Goal: Task Accomplishment & Management: Complete application form

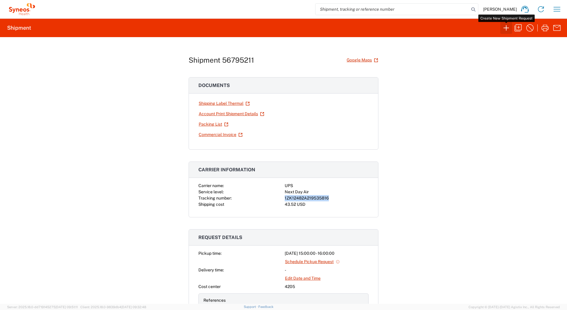
click at [507, 28] on icon "button" at bounding box center [506, 27] width 5 height 5
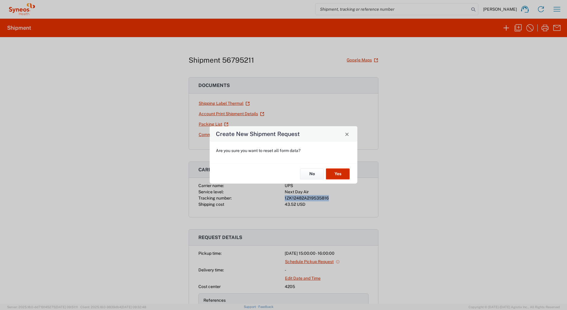
click at [333, 175] on button "Yes" at bounding box center [338, 173] width 24 height 11
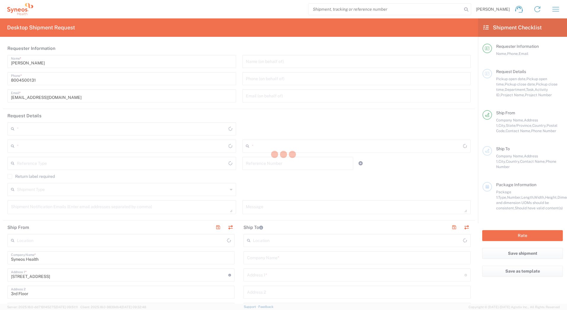
type input "[US_STATE]"
type input "[GEOGRAPHIC_DATA]"
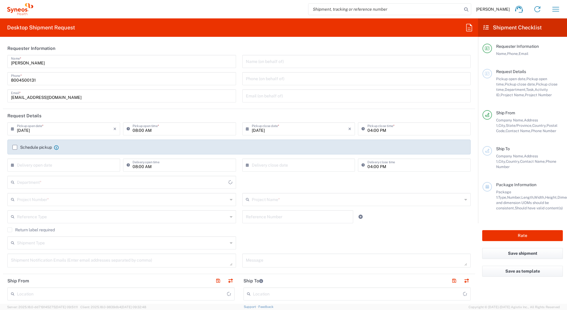
type input "4205"
type input "Syneos Health Commercial Servi- [GEOGRAPHIC_DATA] [GEOGRAPHIC_DATA]"
drag, startPoint x: 51, startPoint y: 64, endPoint x: -1, endPoint y: 63, distance: 52.2
click at [0, 63] on html "[PERSON_NAME] Home Shipment estimator Shipment tracking Desktop shipment reques…" at bounding box center [283, 155] width 567 height 310
paste input "Syneos Deployments"
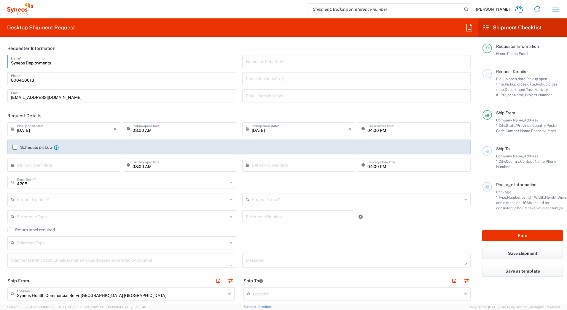
type input "Syneos Deployments"
click at [128, 47] on header "Requester Information" at bounding box center [239, 48] width 472 height 13
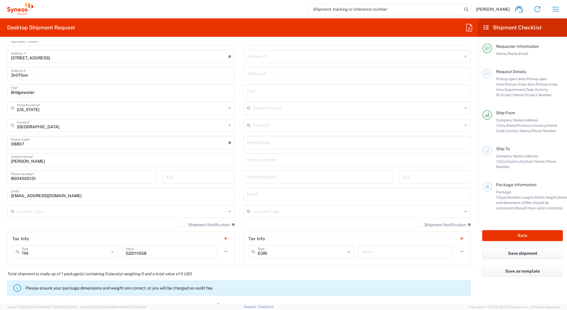
scroll to position [267, 0]
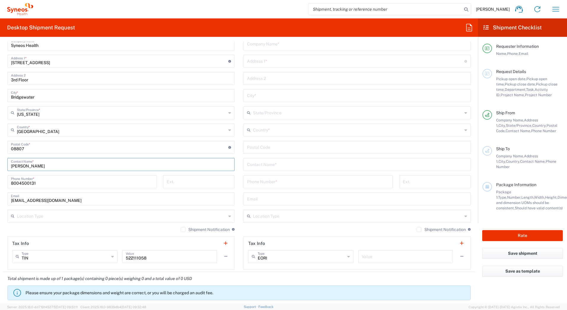
drag, startPoint x: 42, startPoint y: 166, endPoint x: -1, endPoint y: 165, distance: 43.3
click at [0, 165] on html "[PERSON_NAME] Home Shipment estimator Shipment tracking Desktop shipment reques…" at bounding box center [283, 155] width 567 height 310
paste input "Syneos Deployments"
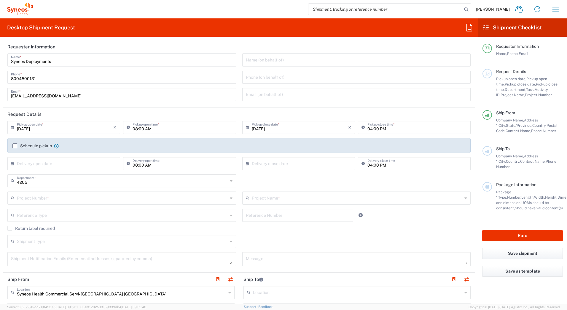
scroll to position [0, 0]
type input "Syneos Deployments"
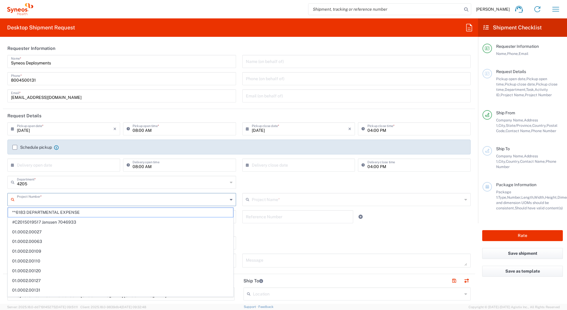
click at [37, 198] on input "text" at bounding box center [122, 199] width 211 height 10
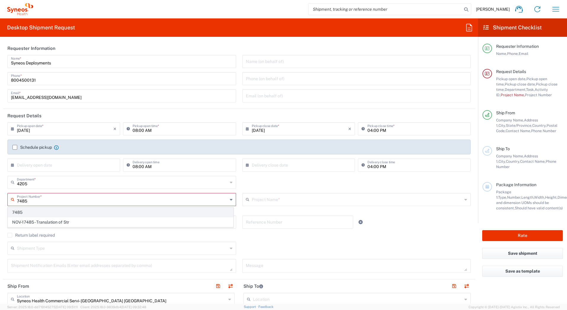
type input "7485"
click at [30, 214] on span "7485" at bounding box center [120, 212] width 225 height 9
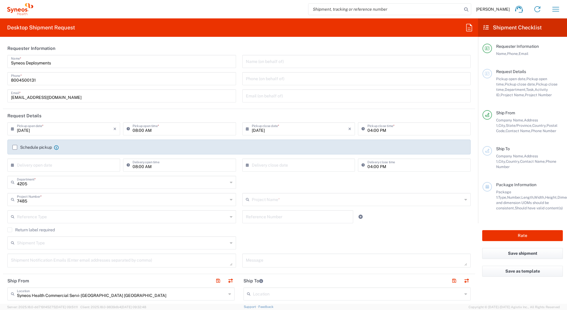
type input "EC-US-Novo Nordisk Tele Tm"
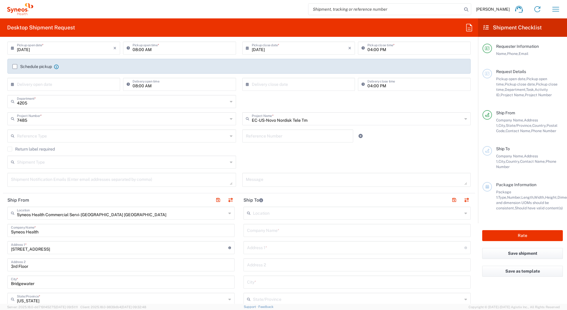
scroll to position [89, 0]
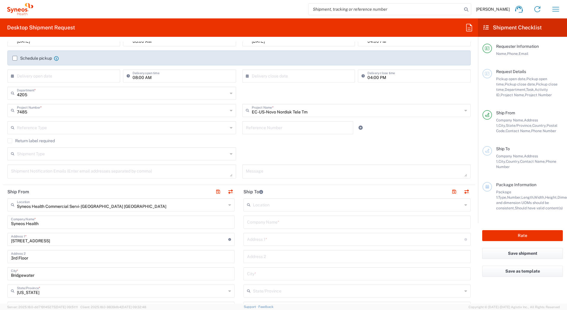
click at [262, 220] on input "text" at bounding box center [357, 221] width 220 height 10
paste input "Zion [PERSON_NAME]"
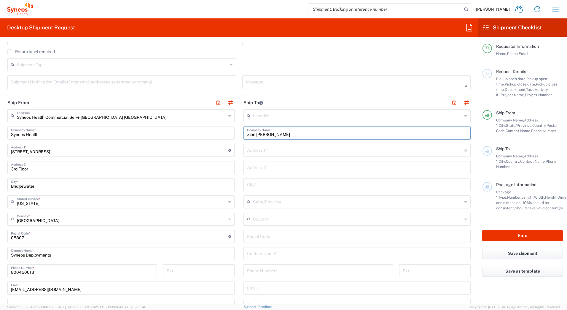
scroll to position [208, 0]
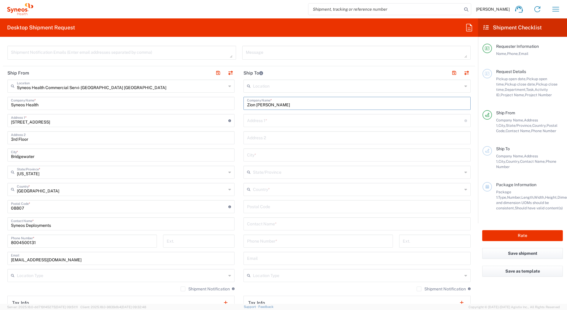
type input "Zion [PERSON_NAME]"
click at [258, 224] on input "text" at bounding box center [357, 223] width 220 height 10
paste input "Zion [PERSON_NAME]"
type input "Zion [PERSON_NAME]"
click at [265, 122] on input "text" at bounding box center [355, 120] width 217 height 10
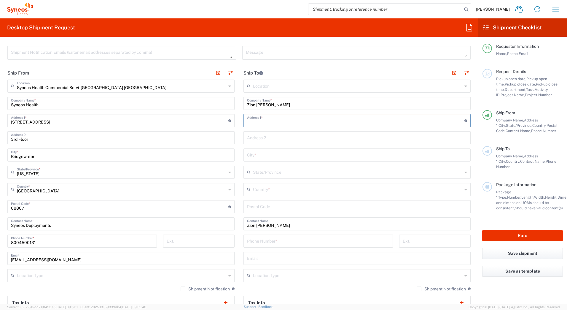
paste input "[STREET_ADDRESS][US_STATE]"
type input "[STREET_ADDRESS][US_STATE]"
click at [253, 151] on input "text" at bounding box center [357, 154] width 220 height 10
paste input "[GEOGRAPHIC_DATA]"
type input "[GEOGRAPHIC_DATA]"
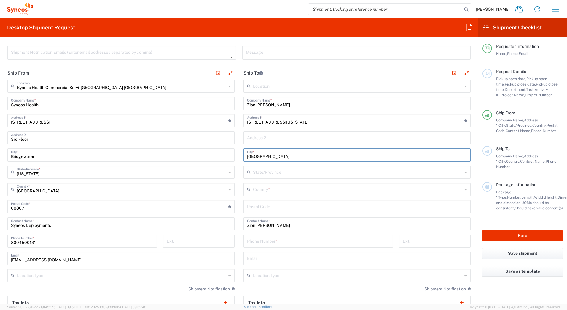
click at [261, 190] on input "text" at bounding box center [357, 189] width 209 height 10
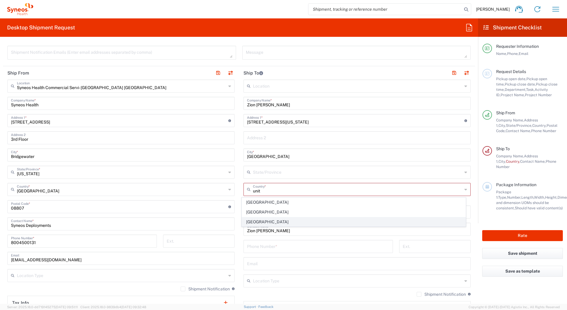
click at [259, 224] on span "[GEOGRAPHIC_DATA]" at bounding box center [354, 221] width 224 height 9
type input "[GEOGRAPHIC_DATA]"
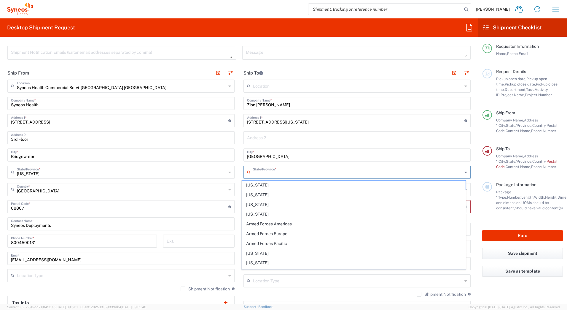
click at [257, 173] on input "text" at bounding box center [357, 171] width 209 height 10
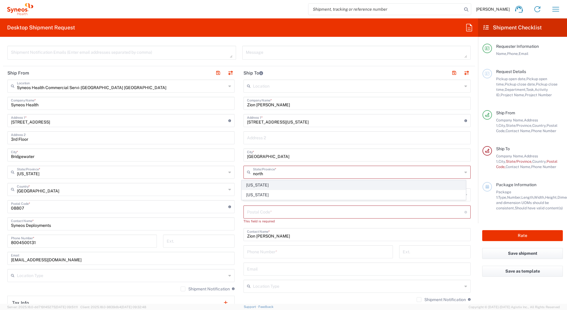
click at [252, 184] on span "[US_STATE]" at bounding box center [354, 184] width 224 height 9
type input "[US_STATE]"
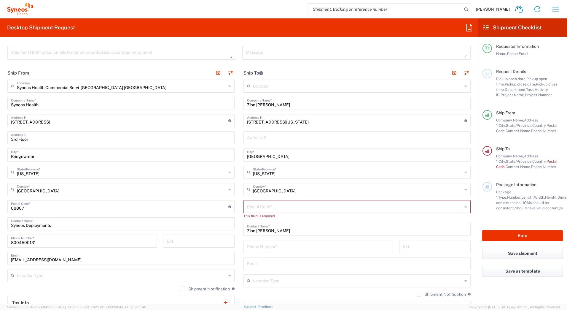
click at [294, 205] on input "undefined" at bounding box center [355, 206] width 217 height 10
paste input "27713"
type input "27713"
click at [253, 242] on input "tel" at bounding box center [318, 240] width 142 height 10
paste input "9197975741"
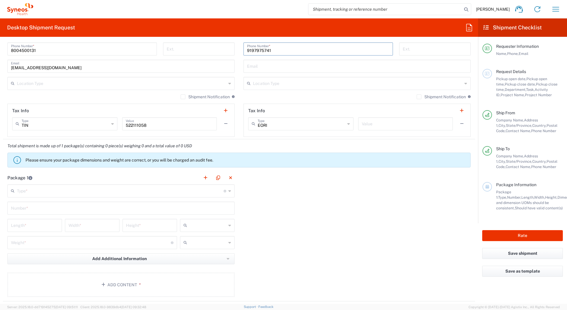
scroll to position [415, 0]
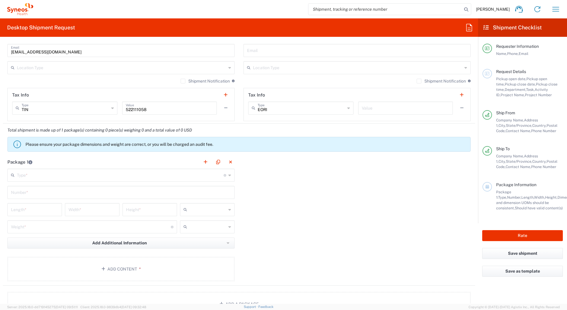
type input "9197975741"
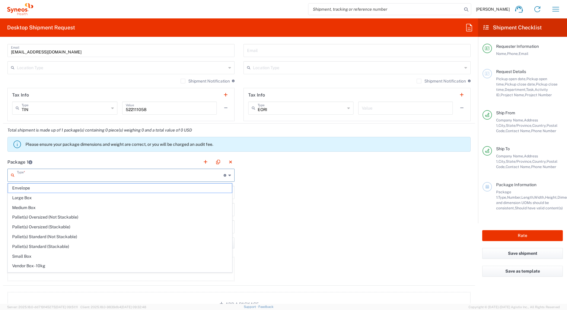
click at [25, 175] on input "text" at bounding box center [120, 174] width 207 height 10
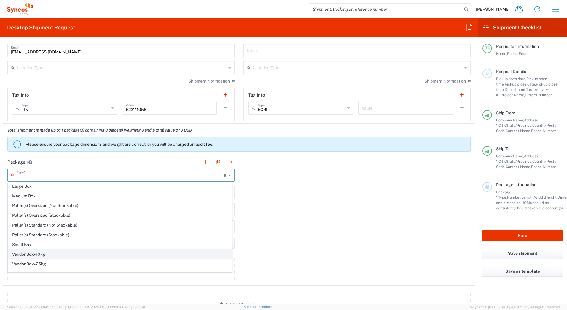
scroll to position [18, 0]
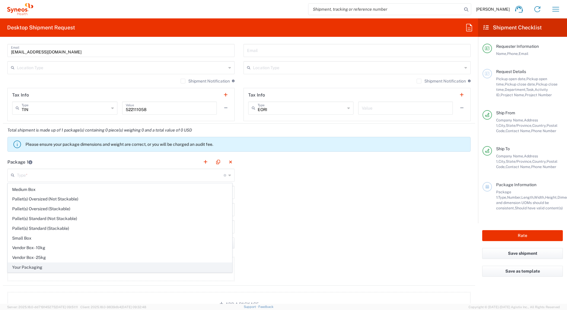
click at [47, 267] on span "Your Packaging" at bounding box center [120, 266] width 224 height 9
type input "Your Packaging"
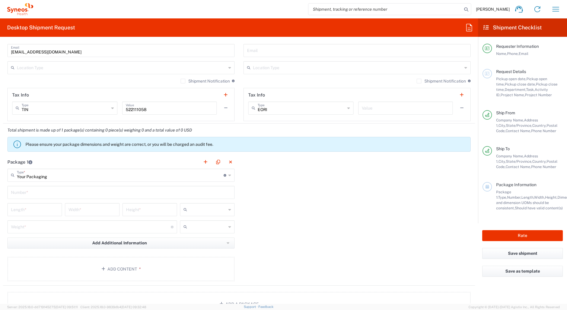
click at [37, 194] on input "text" at bounding box center [121, 192] width 220 height 10
type input "1"
click at [46, 209] on input "number" at bounding box center [34, 209] width 47 height 10
type input "24"
type input "15"
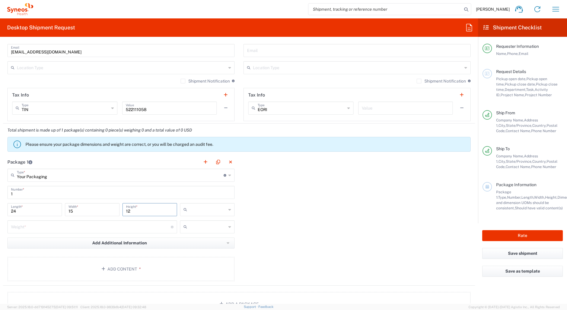
type input "12"
click at [195, 212] on input "text" at bounding box center [208, 209] width 37 height 9
click at [195, 245] on span "in" at bounding box center [205, 241] width 53 height 9
type input "in"
click at [73, 228] on input "number" at bounding box center [91, 226] width 160 height 10
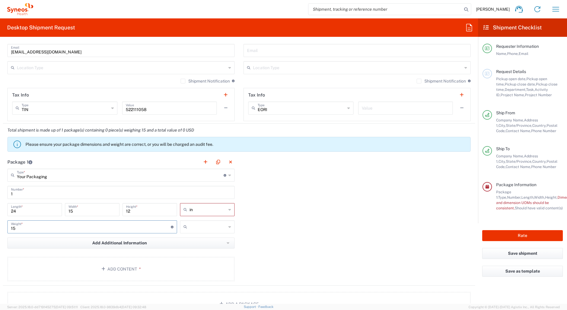
type input "15"
click at [214, 225] on input "text" at bounding box center [208, 226] width 37 height 9
click at [191, 250] on span "lbs" at bounding box center [205, 249] width 53 height 9
type input "lbs"
click at [135, 264] on button "Add Content *" at bounding box center [120, 269] width 227 height 24
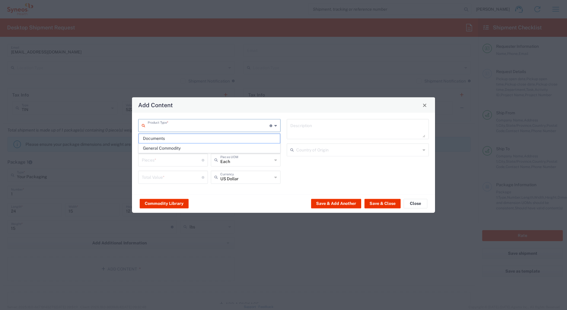
click at [160, 126] on input "text" at bounding box center [209, 125] width 122 height 10
click at [159, 148] on span "General Commodity" at bounding box center [209, 148] width 141 height 9
type input "General Commodity"
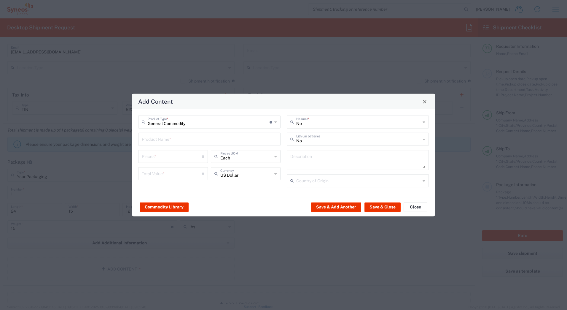
click at [156, 140] on input "text" at bounding box center [209, 138] width 135 height 10
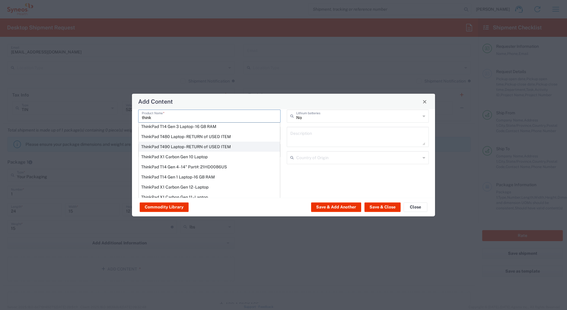
scroll to position [30, 0]
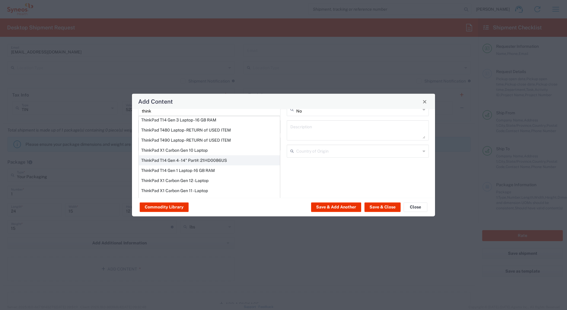
click at [149, 159] on div "ThinkPad T14 Gen 4 - 14" Part#: 21HD0086US" at bounding box center [209, 160] width 141 height 10
type input "ThinkPad T14 Gen 4 - 14" Part#: 21HD0086US"
type input "1"
type textarea "vPro Enterprise; 16 GB RAM; 256 GB SSD;"
type input "[GEOGRAPHIC_DATA]"
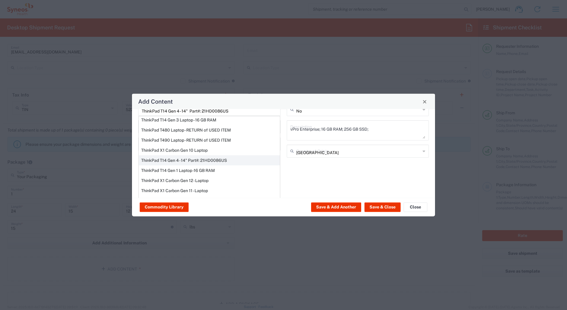
type input "Yes"
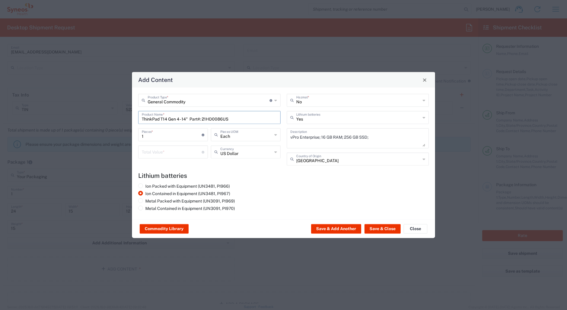
scroll to position [0, 0]
click at [152, 153] on input "number" at bounding box center [172, 151] width 60 height 10
type input "1000"
click at [373, 227] on button "Save & Close" at bounding box center [383, 228] width 36 height 9
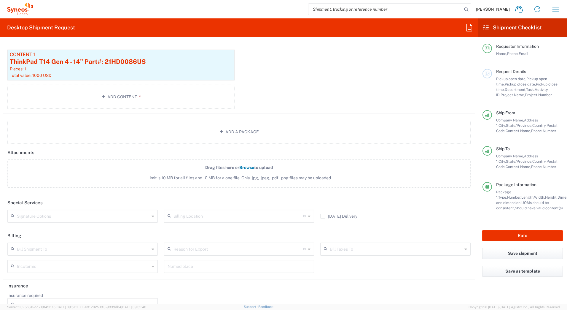
scroll to position [623, 0]
click at [68, 213] on input "text" at bounding box center [83, 215] width 133 height 10
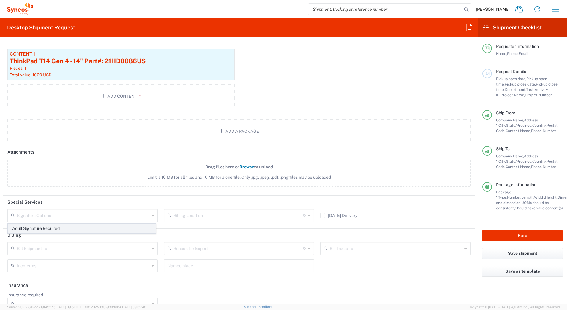
click at [61, 228] on span "Adult Signature Required" at bounding box center [82, 228] width 148 height 9
type input "Adult Signature Required"
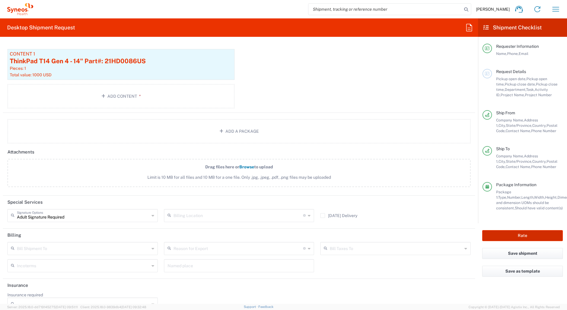
click at [495, 234] on button "Rate" at bounding box center [522, 235] width 81 height 11
type input "7485"
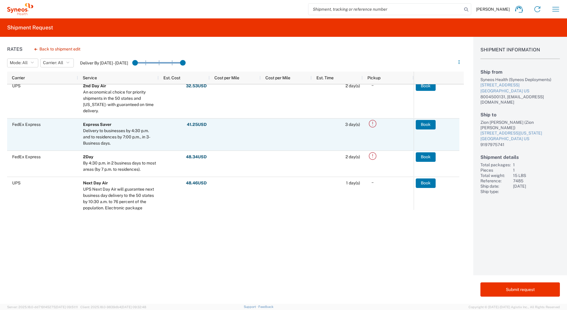
scroll to position [89, 0]
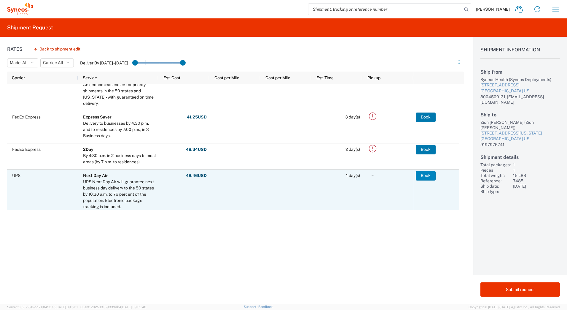
click at [418, 177] on button "Book" at bounding box center [426, 175] width 20 height 9
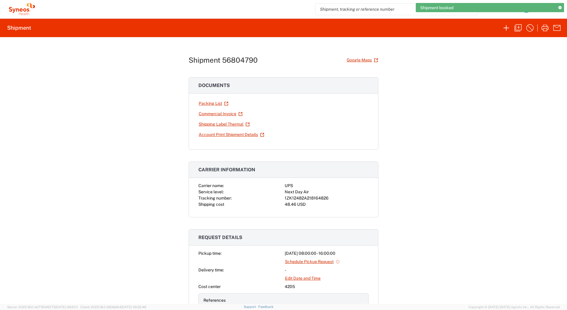
click at [287, 197] on div "1ZK12482A218164826" at bounding box center [327, 198] width 84 height 6
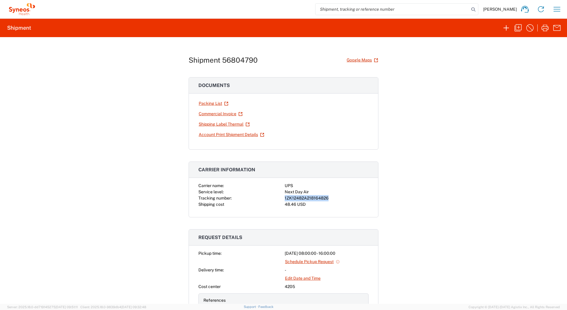
copy div "1ZK12482A218164826"
click at [224, 123] on link "Shipping Label Thermal" at bounding box center [224, 124] width 52 height 10
click at [515, 28] on icon "button" at bounding box center [517, 27] width 9 height 9
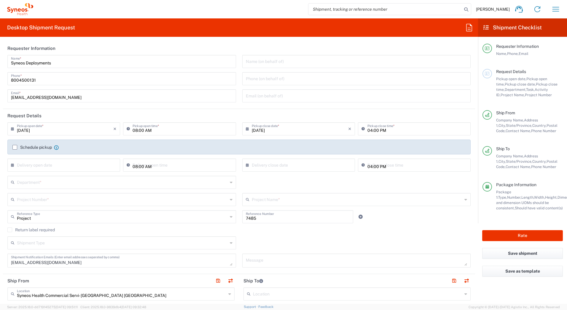
type input "[US_STATE]"
type input "Your Packaging"
click at [52, 200] on input "text" at bounding box center [122, 199] width 211 height 10
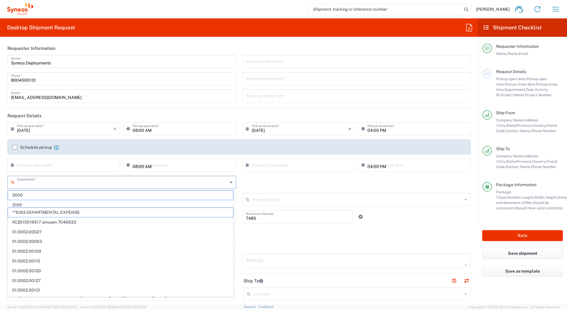
click at [31, 182] on input "text" at bounding box center [122, 181] width 211 height 10
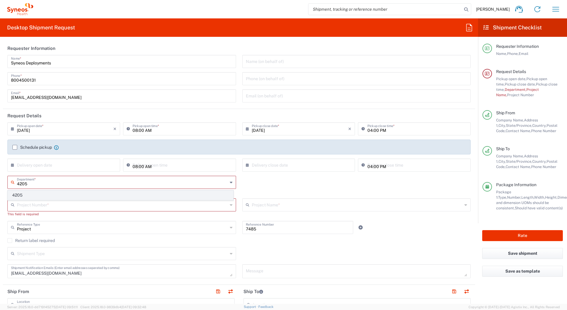
type input "4205"
click at [24, 195] on span "4205" at bounding box center [120, 194] width 225 height 9
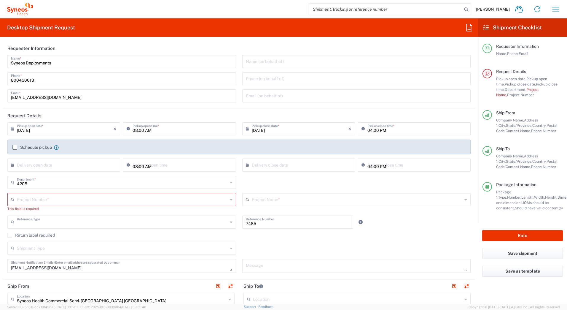
click at [37, 223] on input "text" at bounding box center [122, 221] width 211 height 10
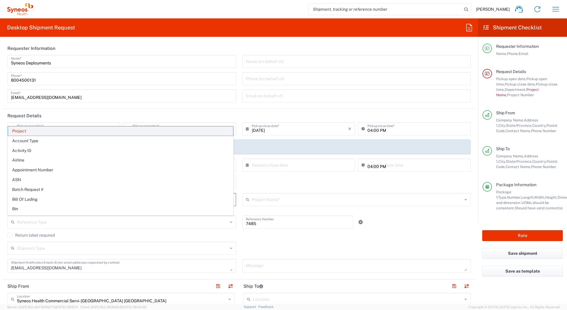
click at [29, 128] on span "Project" at bounding box center [120, 130] width 225 height 9
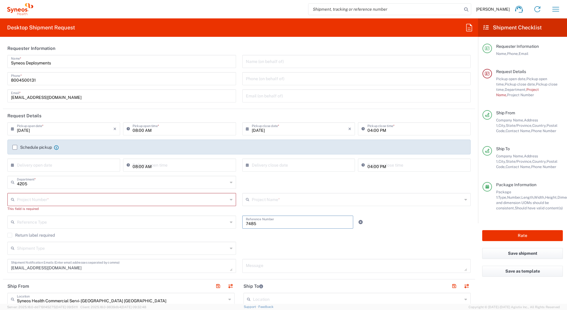
drag, startPoint x: 260, startPoint y: 223, endPoint x: 241, endPoint y: 224, distance: 18.1
click at [242, 224] on div "7485 Reference Number" at bounding box center [297, 221] width 111 height 13
click at [31, 203] on input "text" at bounding box center [122, 199] width 211 height 10
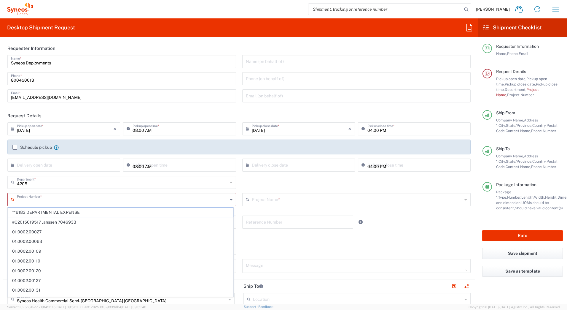
paste input "7485"
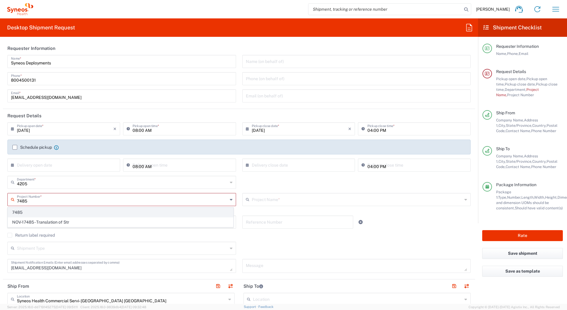
type input "7485"
click at [32, 213] on span "7485" at bounding box center [120, 212] width 225 height 9
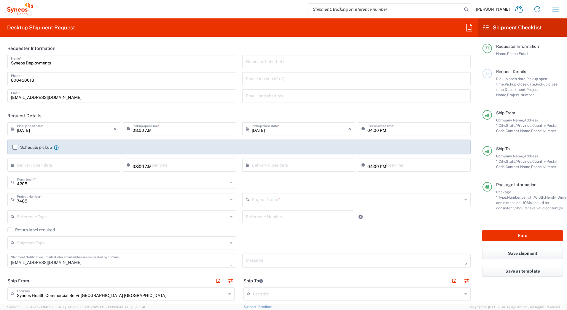
type input "EC-US-Novo Nordisk Tele Tm"
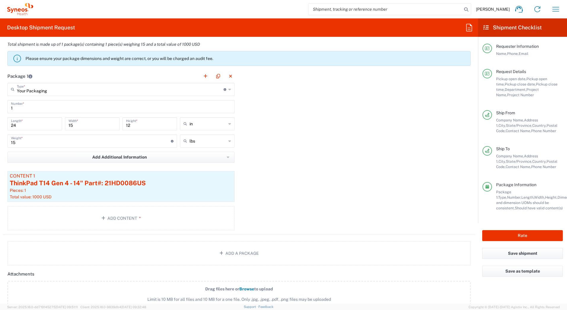
scroll to position [504, 0]
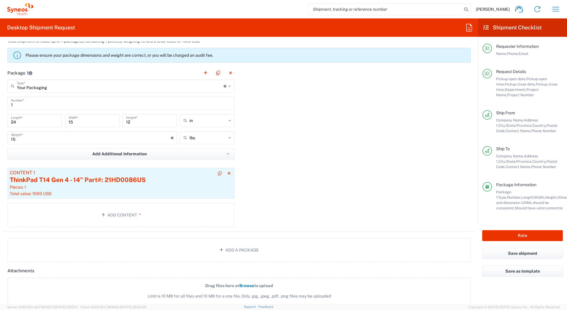
click at [109, 182] on div "ThinkPad T14 Gen 4 - 14" Part#: 21HD0086US" at bounding box center [121, 179] width 222 height 9
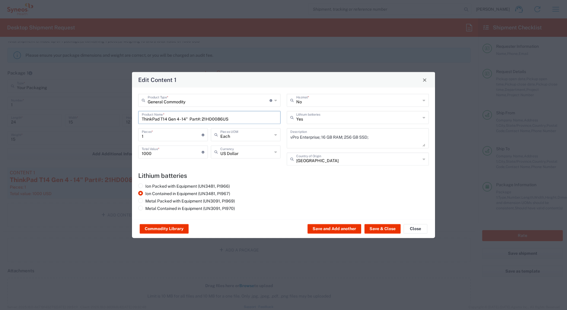
drag, startPoint x: 191, startPoint y: 119, endPoint x: 98, endPoint y: 123, distance: 93.2
click at [98, 123] on div "Edit Content 1 General Commodity Product Type * Document: Paper document genera…" at bounding box center [283, 155] width 567 height 310
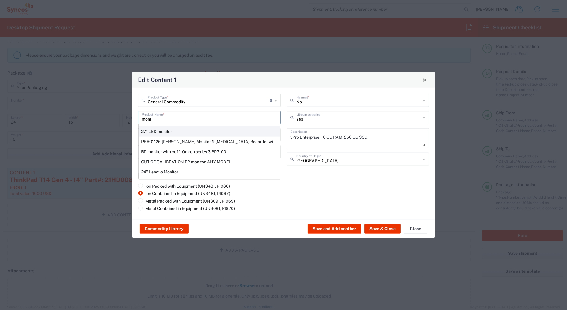
click at [150, 132] on div "27" LED monitor" at bounding box center [209, 131] width 141 height 10
type input "27" LED monitor"
type input "No"
type textarea "27" LED monitor"
type input "[GEOGRAPHIC_DATA]"
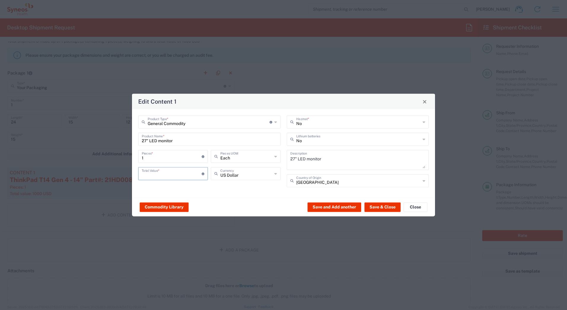
click at [150, 176] on input "number" at bounding box center [172, 173] width 60 height 10
type input "500"
click at [381, 206] on button "Save & Close" at bounding box center [383, 206] width 36 height 9
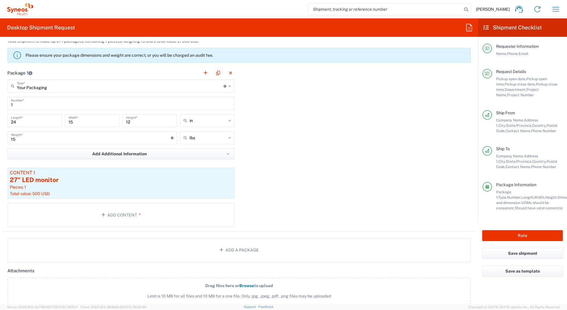
click at [19, 121] on input "24" at bounding box center [34, 120] width 47 height 10
type input "27"
type input "7"
type input "17"
click at [520, 235] on button "Rate" at bounding box center [522, 235] width 81 height 11
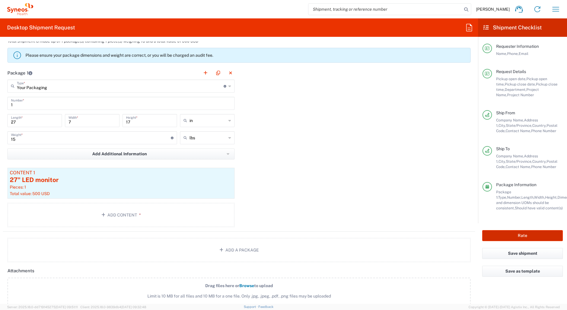
type input "7485"
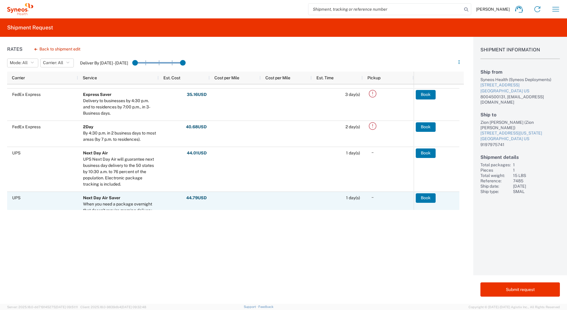
scroll to position [178, 0]
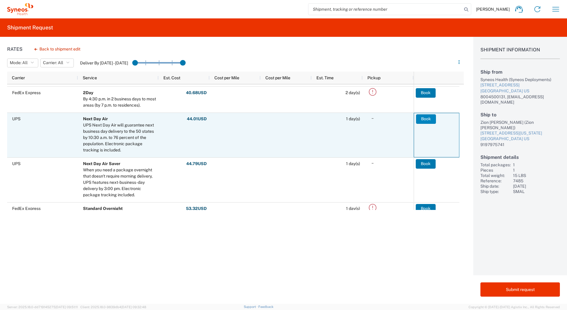
click at [419, 118] on button "Book" at bounding box center [426, 118] width 20 height 9
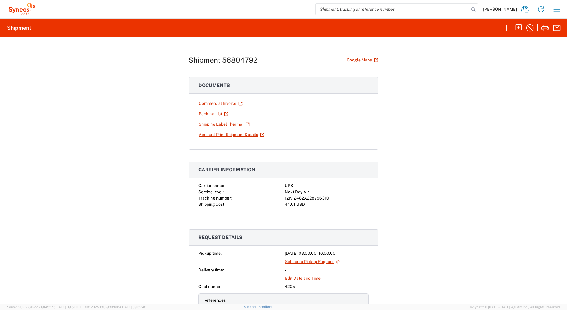
click at [313, 196] on div "1ZK12482A228756310" at bounding box center [327, 198] width 84 height 6
copy div "1ZK12482A228756310"
click at [215, 125] on link "Shipping Label Thermal" at bounding box center [224, 124] width 52 height 10
